Goal: Find specific page/section: Find specific page/section

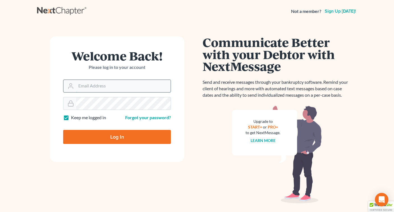
click at [140, 86] on input "Email Address" at bounding box center [123, 86] width 95 height 12
type input "[EMAIL_ADDRESS][DOMAIN_NAME]"
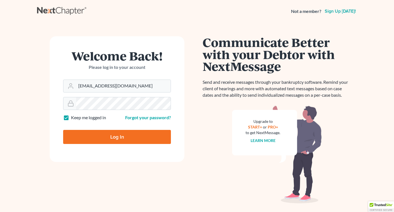
click at [123, 136] on input "Log In" at bounding box center [117, 137] width 108 height 14
type input "Thinking..."
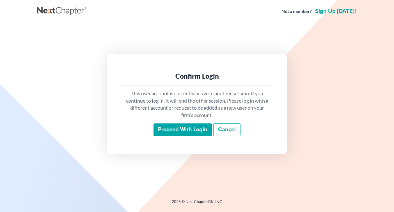
click at [168, 131] on input "Proceed with login" at bounding box center [182, 129] width 58 height 13
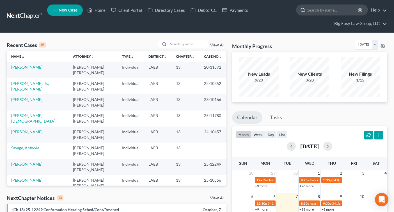
click at [315, 15] on input "search" at bounding box center [332, 10] width 51 height 10
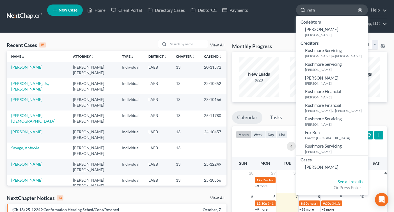
type input "ruffin"
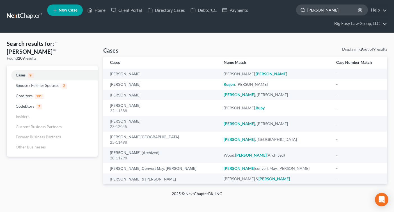
click at [326, 10] on input "ruffin'" at bounding box center [332, 10] width 51 height 10
click at [341, 12] on input "ruffin" at bounding box center [332, 10] width 51 height 10
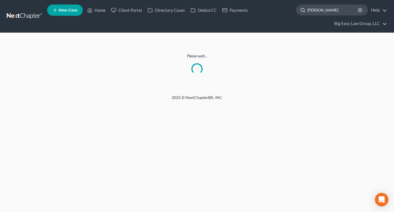
type input "bryan"
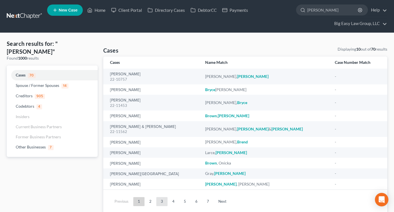
click at [166, 199] on link "3" at bounding box center [161, 201] width 11 height 9
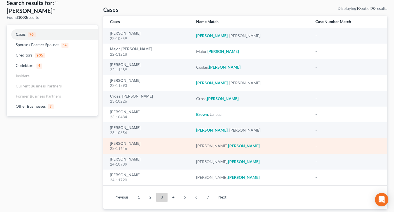
scroll to position [55, 0]
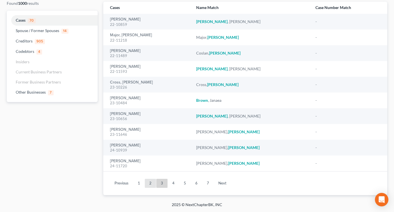
click at [150, 185] on link "2" at bounding box center [150, 182] width 11 height 9
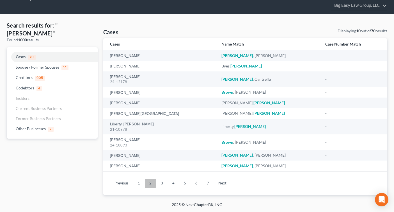
scroll to position [18, 0]
click at [177, 184] on link "4" at bounding box center [173, 182] width 11 height 9
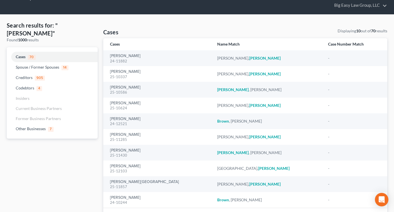
scroll to position [55, 0]
